Goal: Find specific page/section: Find specific page/section

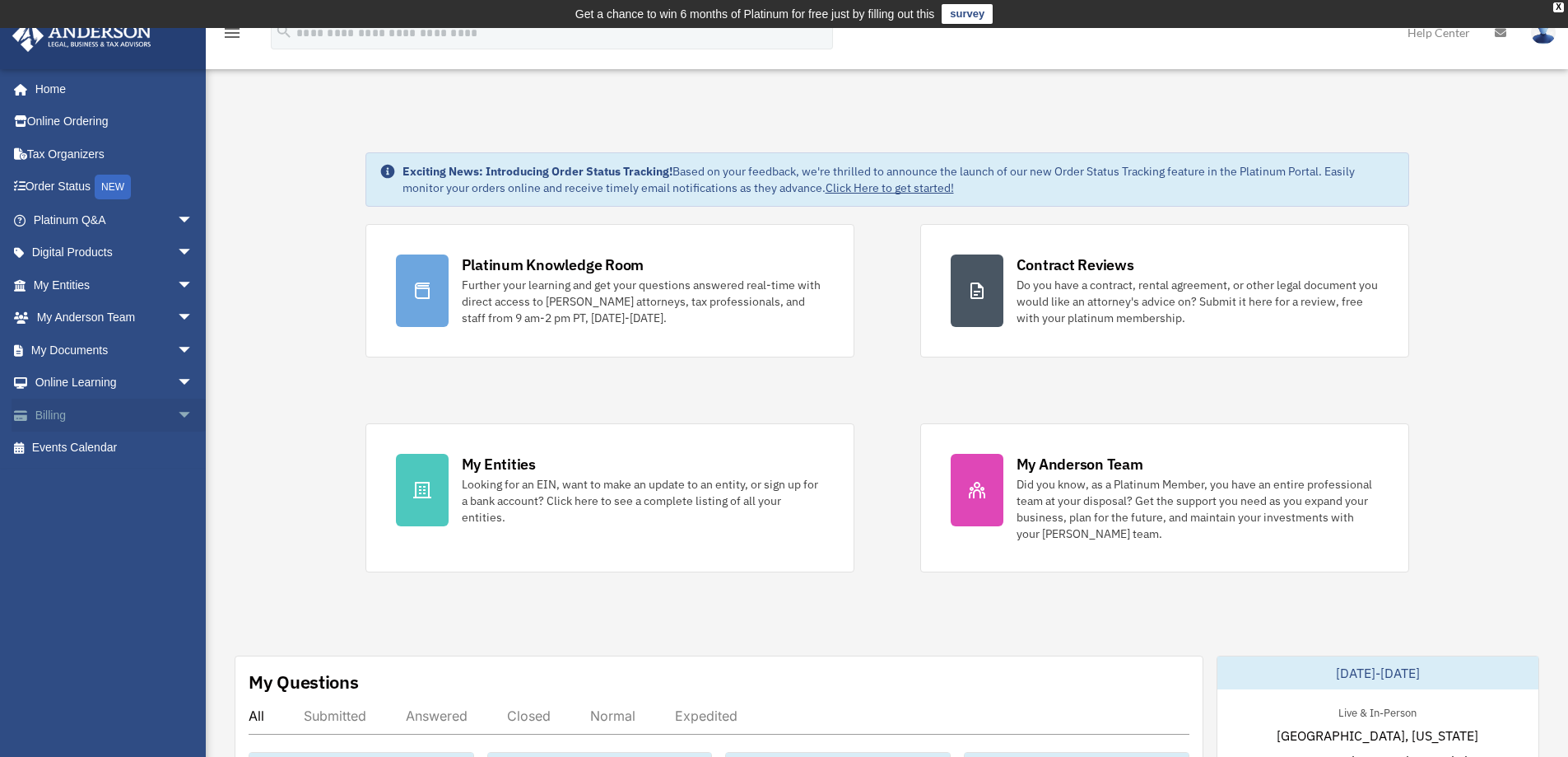
click at [177, 414] on span "arrow_drop_down" at bounding box center [194, 415] width 33 height 34
click at [89, 440] on link "$ Open Invoices" at bounding box center [120, 447] width 195 height 34
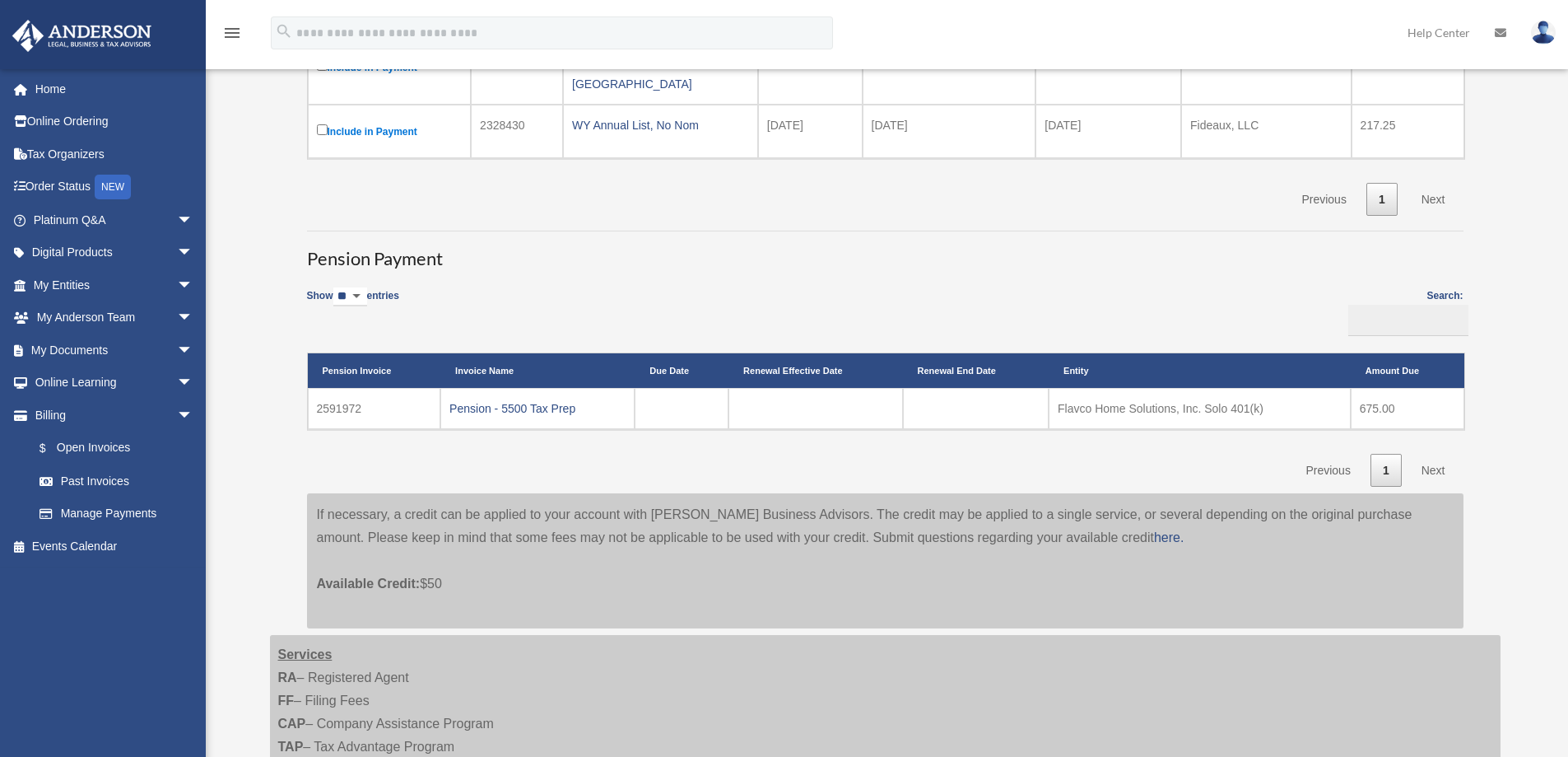
scroll to position [329, 0]
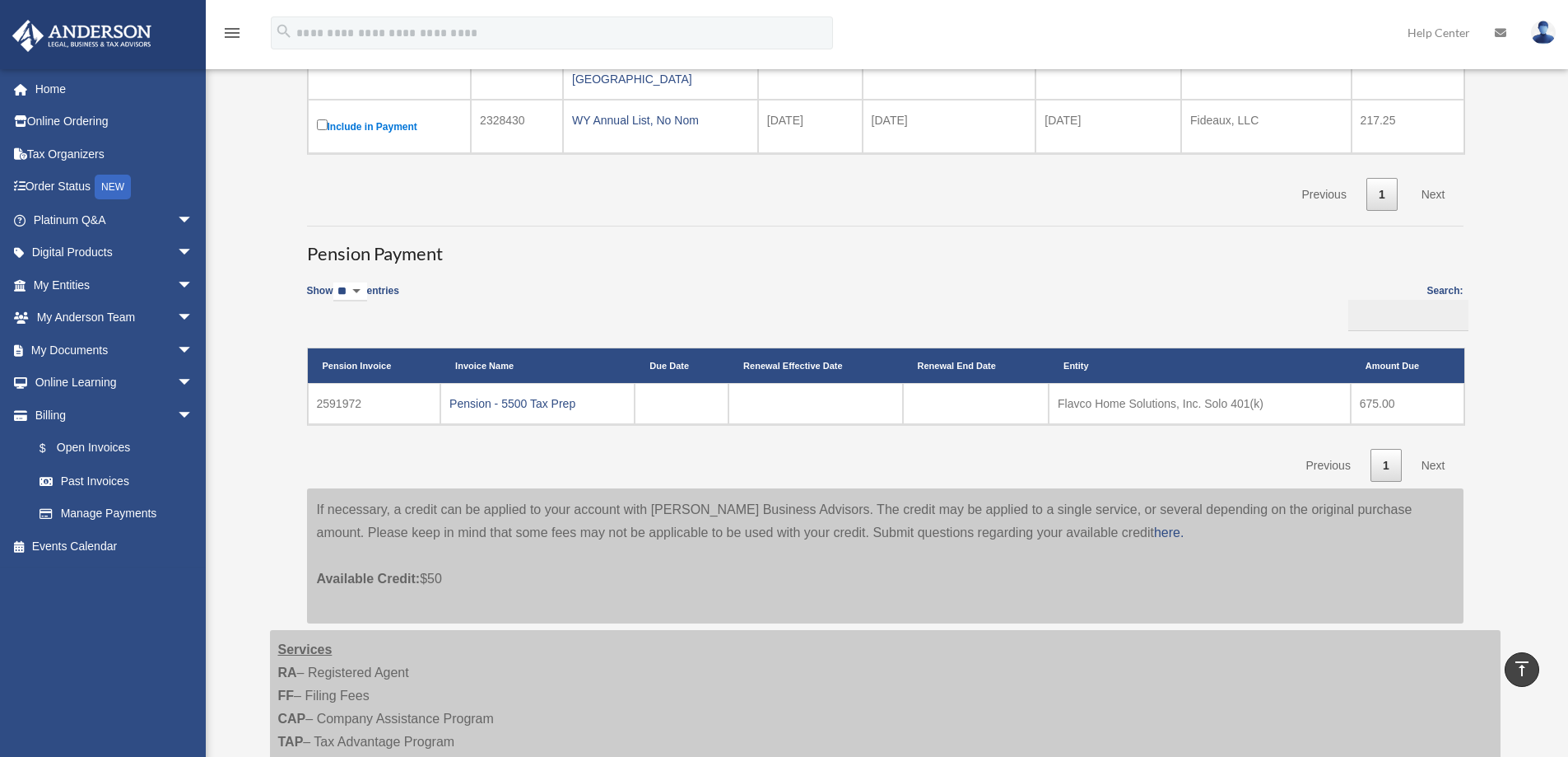
click at [1100, 391] on td "Flavco Home Solutions, Inc. Solo 401(k)" at bounding box center [1199, 403] width 302 height 41
click at [1326, 383] on td "Flavco Home Solutions, Inc. Solo 401(k)" at bounding box center [1199, 403] width 302 height 41
click at [1362, 311] on input "Search:" at bounding box center [1409, 315] width 120 height 31
click at [493, 397] on link "Pension - 5500 Tax Prep" at bounding box center [513, 403] width 126 height 13
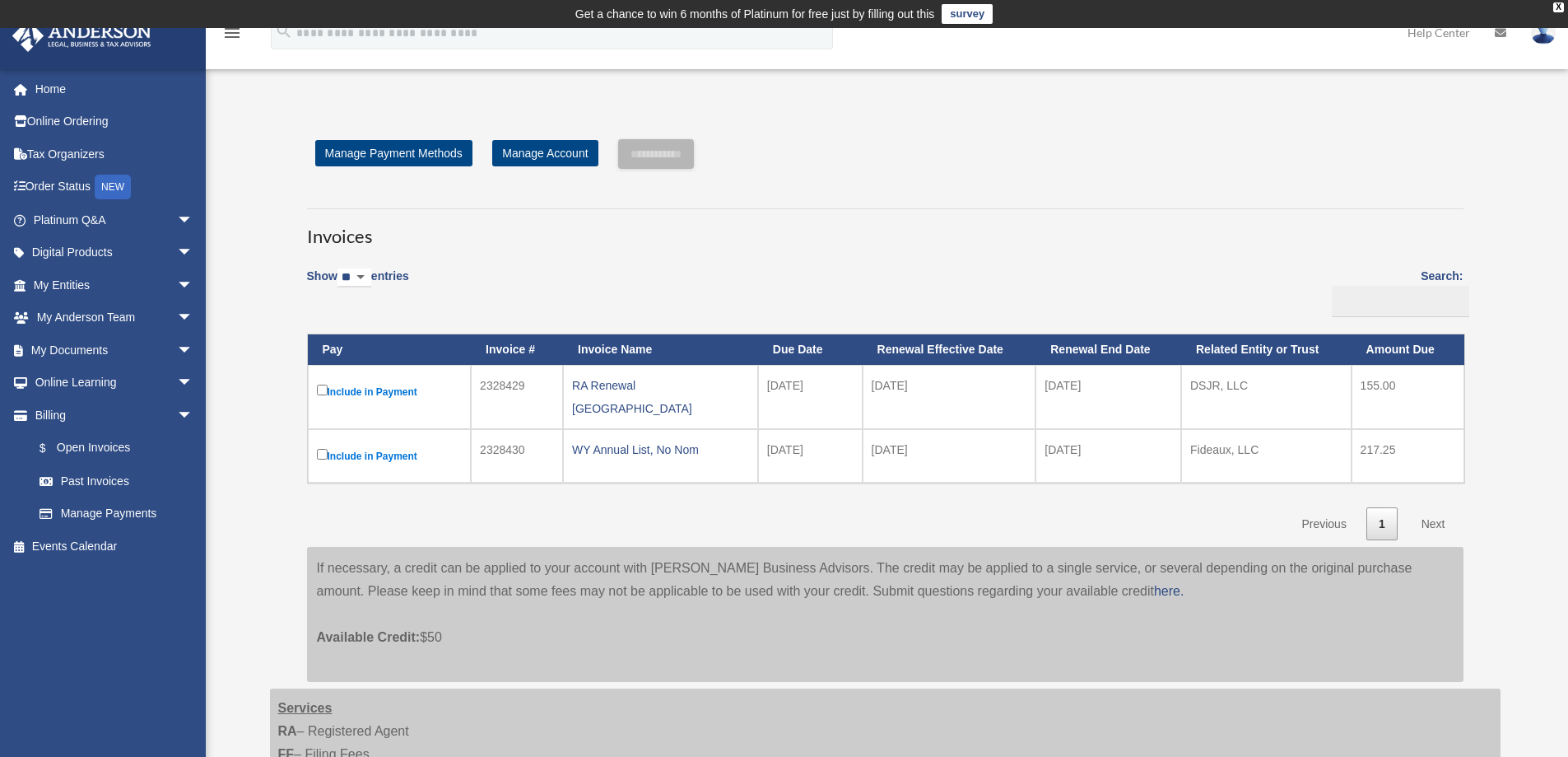
click at [1540, 34] on img at bounding box center [1543, 33] width 25 height 24
click at [1257, 141] on link "Logout" at bounding box center [1276, 143] width 164 height 34
